Goal: Information Seeking & Learning: Check status

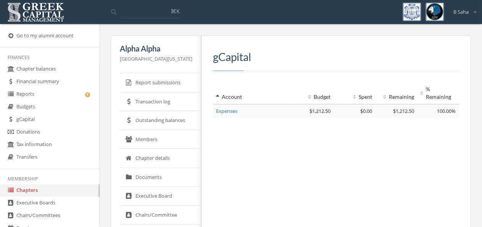
click at [170, 120] on link "Outstanding balances" at bounding box center [161, 120] width 82 height 19
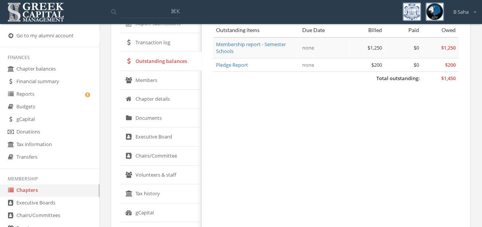
scroll to position [119, 0]
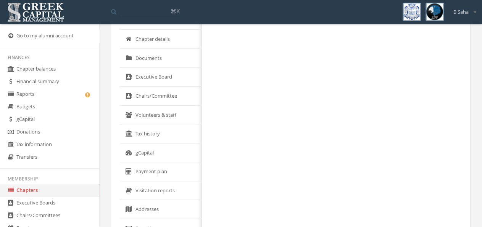
click at [153, 153] on link "gCapital" at bounding box center [161, 152] width 82 height 19
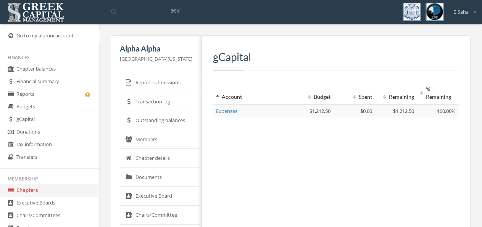
click at [161, 121] on link "Outstanding balances" at bounding box center [161, 120] width 82 height 19
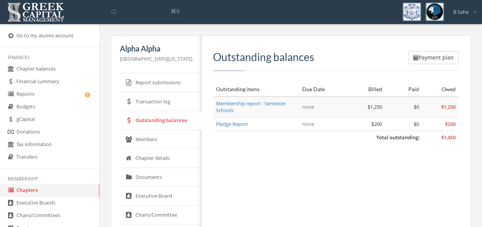
click at [49, 66] on link "Chapter balances" at bounding box center [49, 69] width 99 height 13
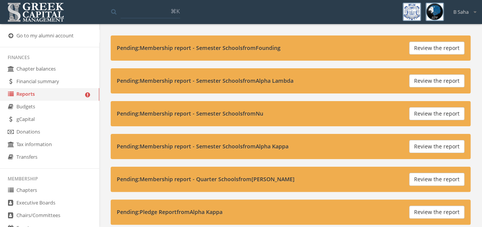
click at [428, 141] on button "Review the report" at bounding box center [436, 146] width 55 height 13
